Goal: Check status: Check status

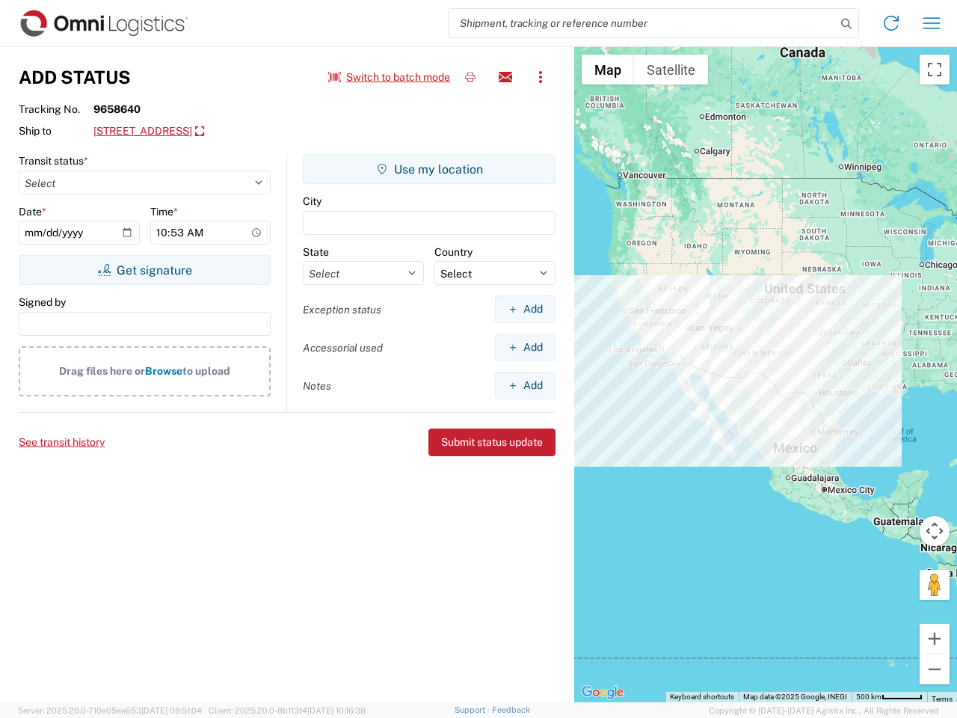
click at [642, 23] on input "search" at bounding box center [642, 23] width 387 height 28
click at [846, 24] on icon at bounding box center [846, 23] width 21 height 21
click at [891, 23] on icon at bounding box center [891, 23] width 24 height 24
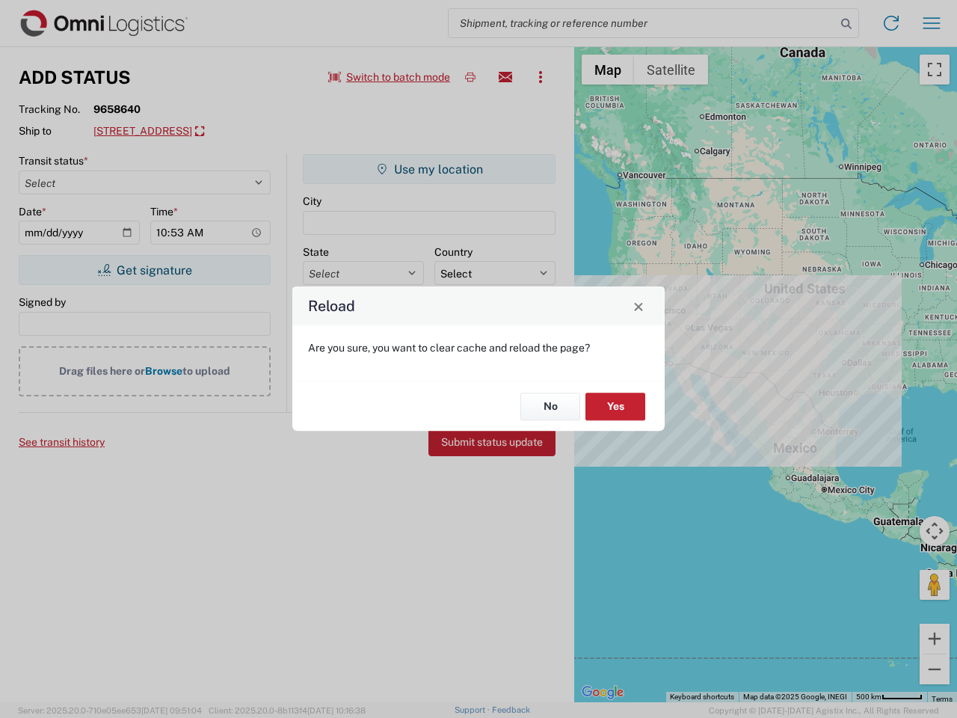
click at [390, 77] on div "Reload Are you sure, you want to clear cache and reload the page? No Yes" at bounding box center [478, 359] width 957 height 718
click at [470, 77] on div "Reload Are you sure, you want to clear cache and reload the page? No Yes" at bounding box center [478, 359] width 957 height 718
click at [505, 77] on div "Reload Are you sure, you want to clear cache and reload the page? No Yes" at bounding box center [478, 359] width 957 height 718
click at [541, 77] on div "Reload Are you sure, you want to clear cache and reload the page? No Yes" at bounding box center [478, 359] width 957 height 718
click at [213, 132] on div "Reload Are you sure, you want to clear cache and reload the page? No Yes" at bounding box center [478, 359] width 957 height 718
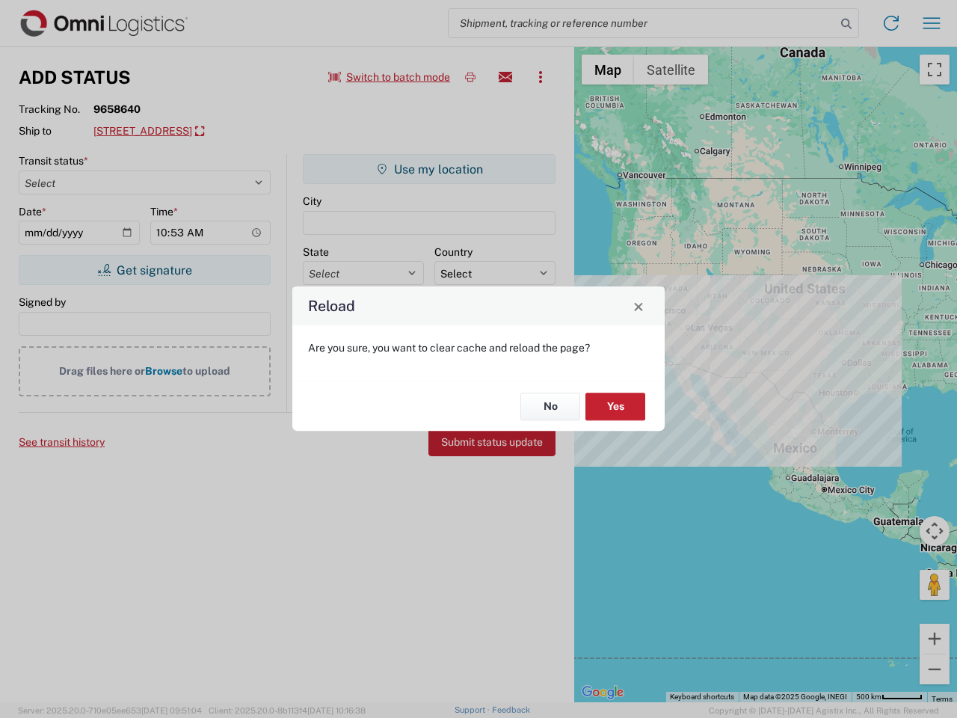
click at [144, 270] on div "Reload Are you sure, you want to clear cache and reload the page? No Yes" at bounding box center [478, 359] width 957 height 718
